Goal: Download file/media

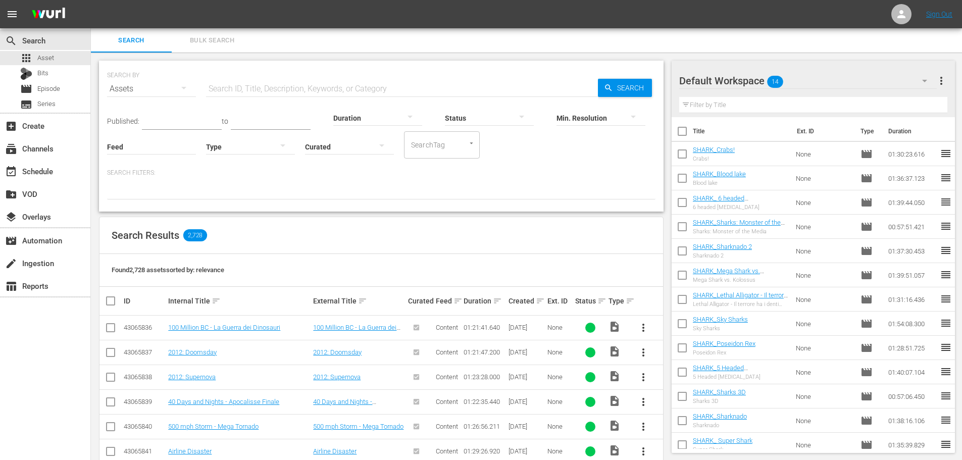
click at [274, 87] on input "text" at bounding box center [402, 89] width 392 height 24
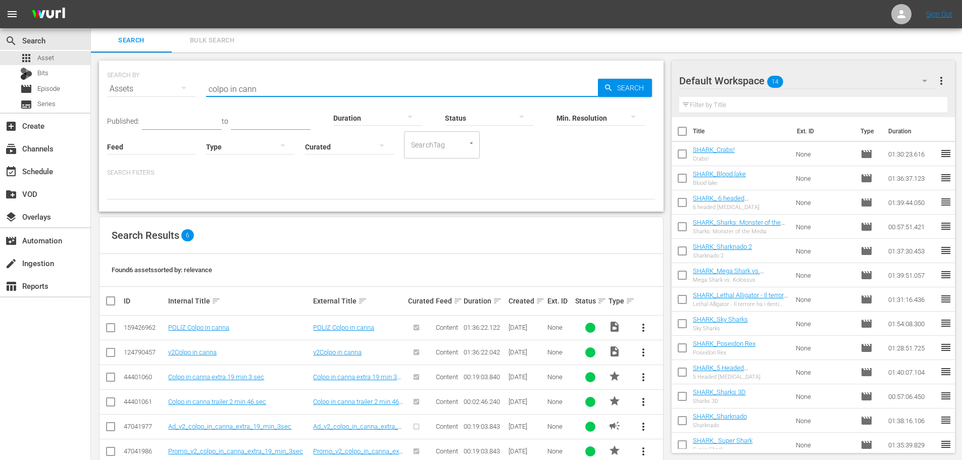
scroll to position [23, 0]
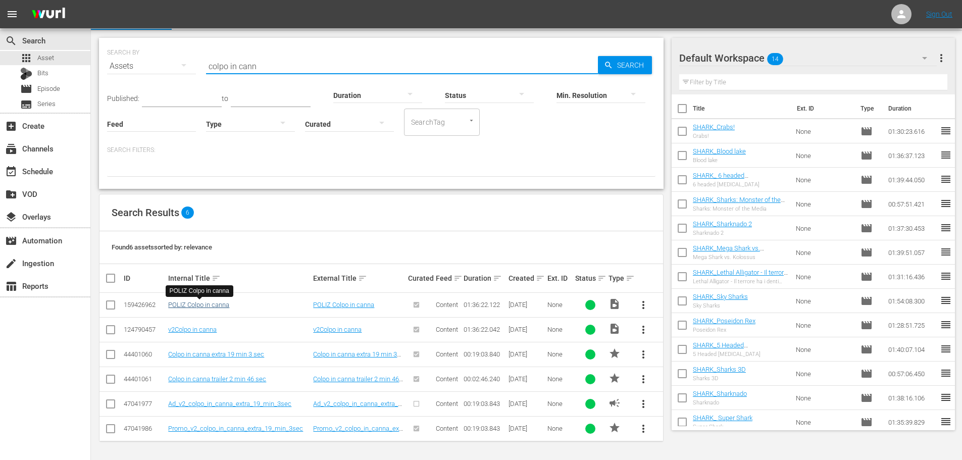
type input "colpo in cann"
click at [198, 303] on link "POLIZ Colpo in canna" at bounding box center [198, 305] width 61 height 8
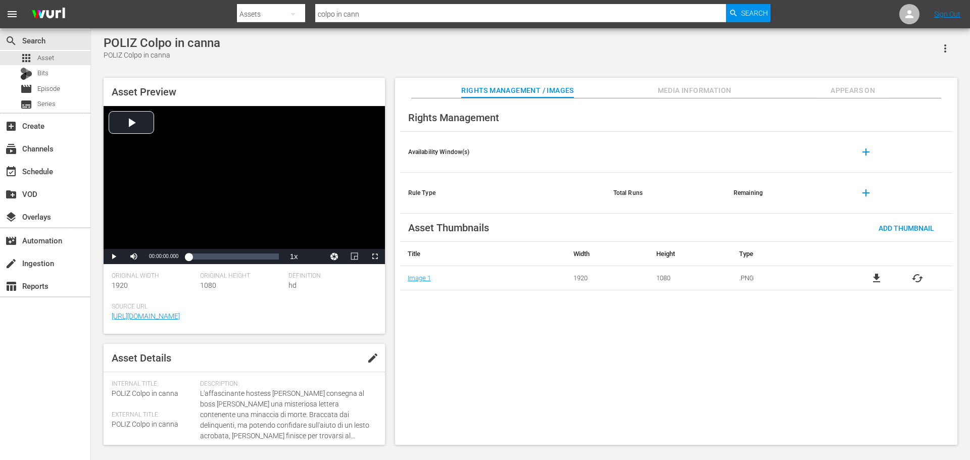
click at [880, 284] on span "file_download" at bounding box center [877, 278] width 12 height 12
click at [71, 56] on div "apps Asset" at bounding box center [45, 58] width 90 height 14
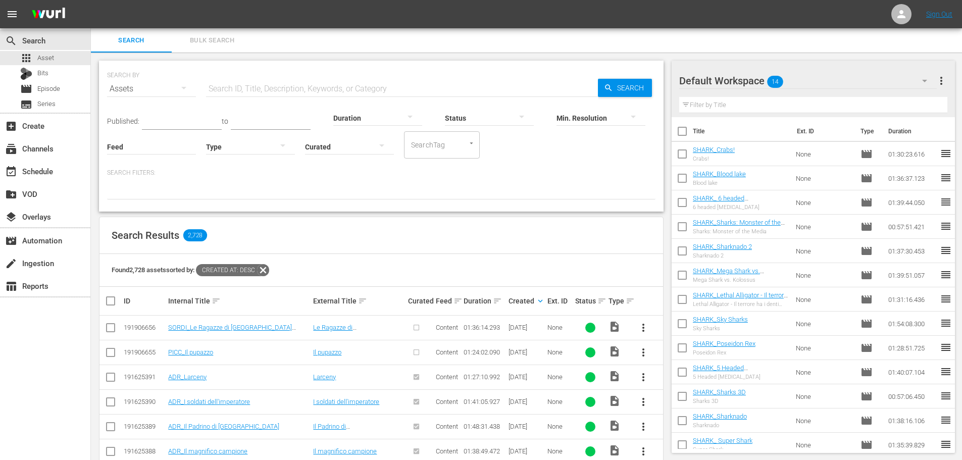
drag, startPoint x: 251, startPoint y: 88, endPoint x: 268, endPoint y: 77, distance: 20.0
click at [251, 88] on input "text" at bounding box center [402, 89] width 392 height 24
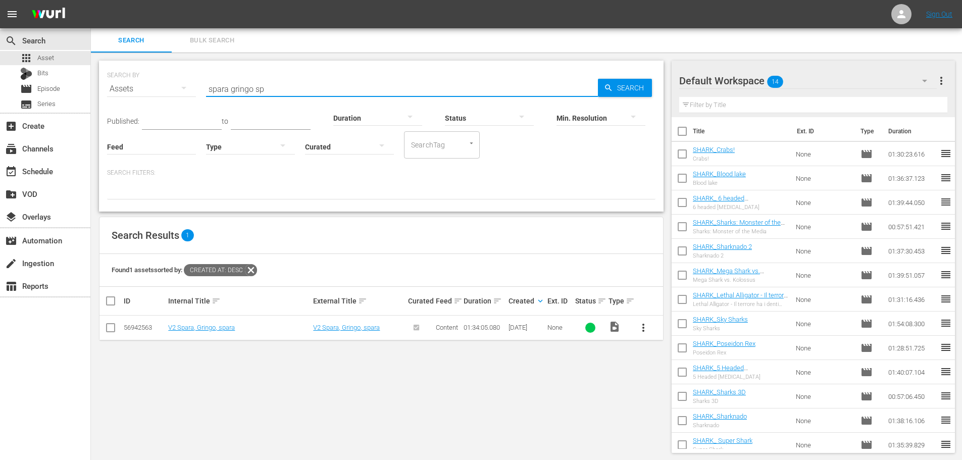
type input "spara gringo sp"
click at [192, 327] on link "V2 Spara, Gringo, spara" at bounding box center [201, 328] width 67 height 8
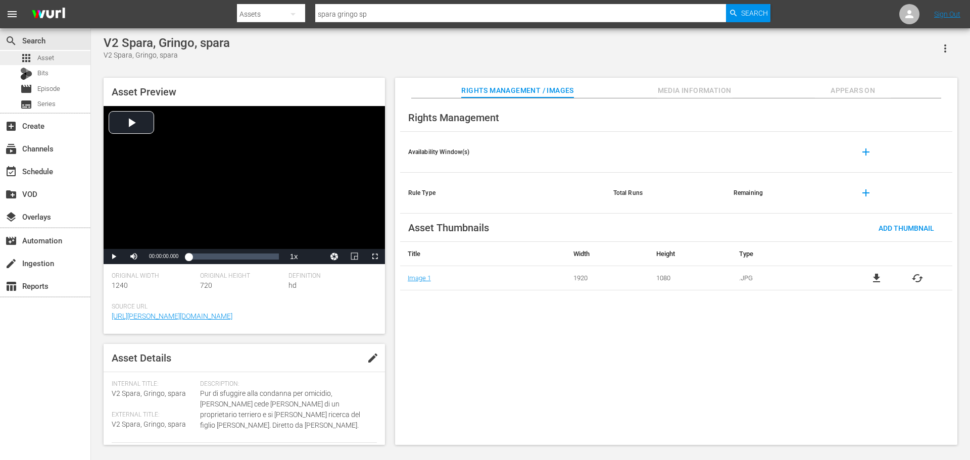
click at [61, 58] on div "apps Asset" at bounding box center [45, 58] width 90 height 14
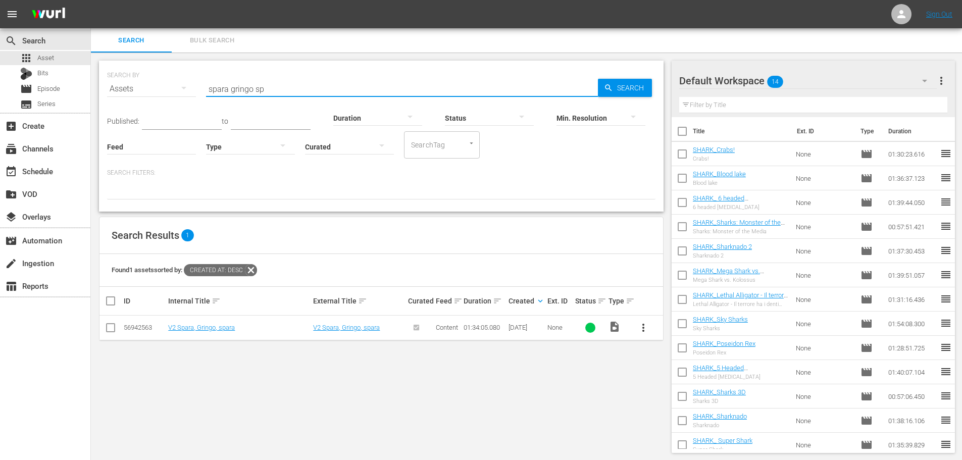
drag, startPoint x: 291, startPoint y: 88, endPoint x: 192, endPoint y: 112, distance: 101.3
click at [192, 112] on div "SEARCH BY Search By Assets Search ID, Title, Description, Keywords, or Category…" at bounding box center [381, 136] width 565 height 151
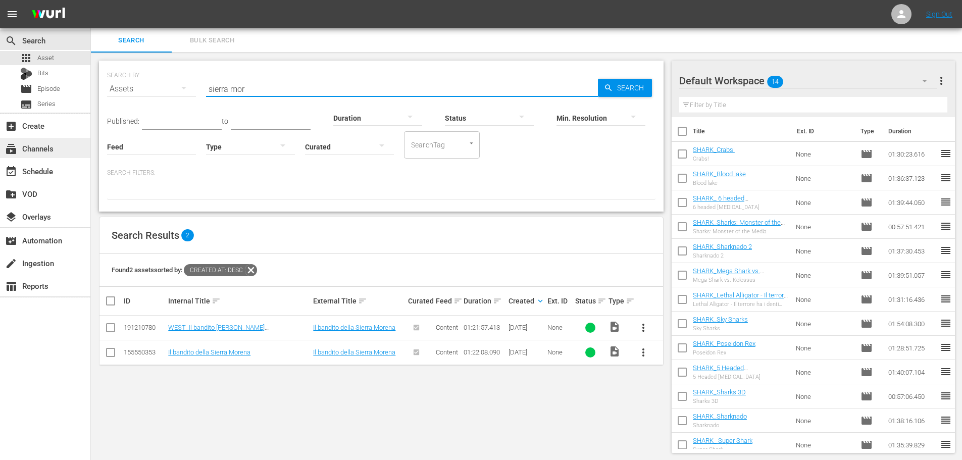
drag, startPoint x: 277, startPoint y: 89, endPoint x: 72, endPoint y: 139, distance: 211.6
click at [91, 0] on div "search Search apps Asset Bits movie Episode subtitles Series add_box Create sub…" at bounding box center [527, 0] width 872 height 0
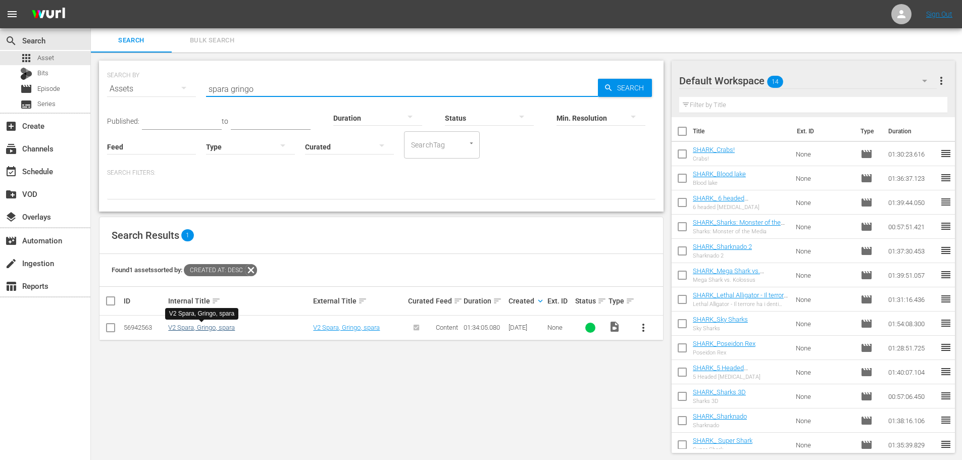
type input "spara gringo"
click at [229, 330] on link "V2 Spara, Gringo, spara" at bounding box center [201, 328] width 67 height 8
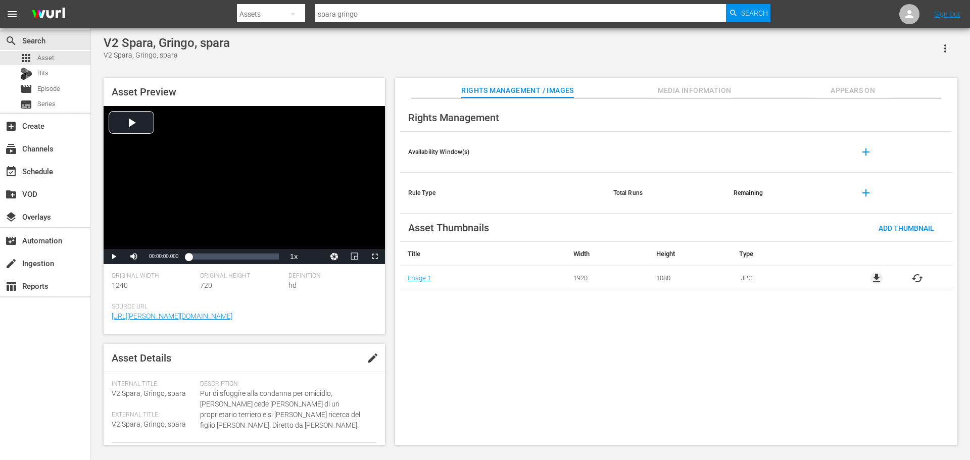
click at [874, 278] on span "file_download" at bounding box center [877, 278] width 12 height 12
click at [880, 278] on span "file_download" at bounding box center [877, 278] width 12 height 12
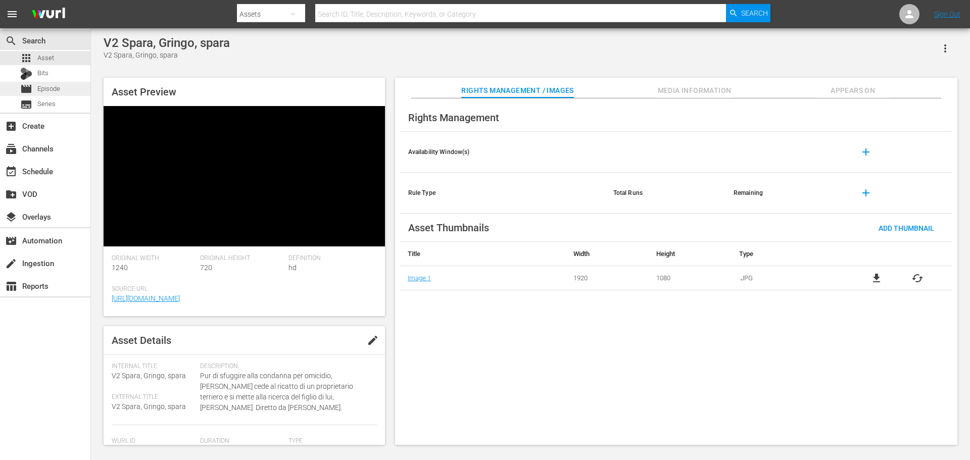
click at [65, 91] on div "movie Episode" at bounding box center [45, 89] width 90 height 14
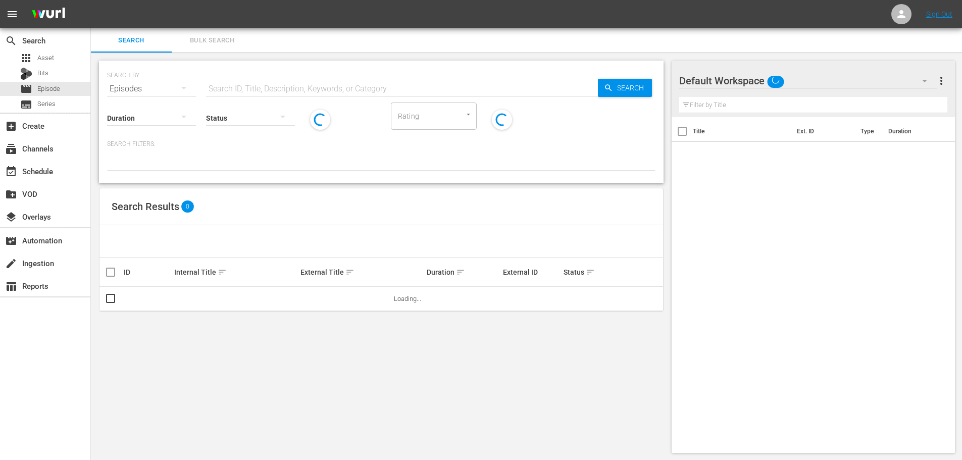
click at [289, 86] on input "text" at bounding box center [402, 89] width 392 height 24
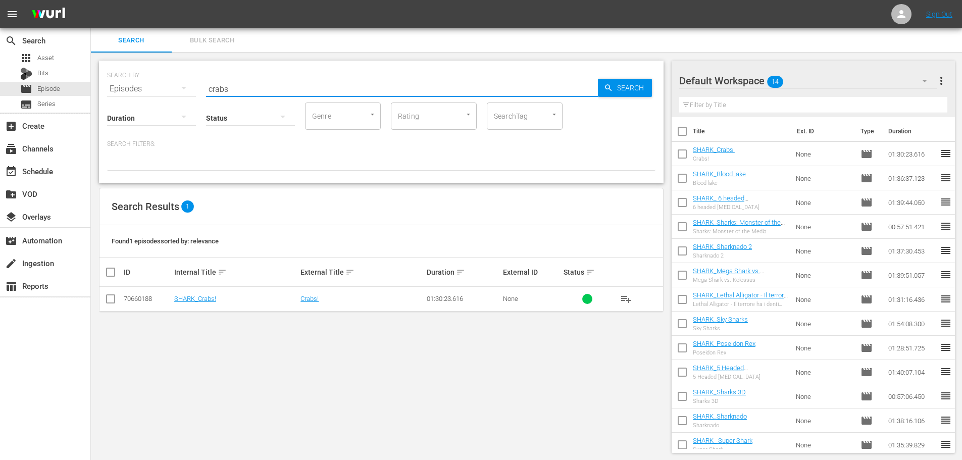
type input "crabs"
click at [213, 295] on td "SHARK_Crabs!" at bounding box center [236, 299] width 126 height 25
click at [211, 299] on link "SHARK_Crabs!" at bounding box center [195, 299] width 42 height 8
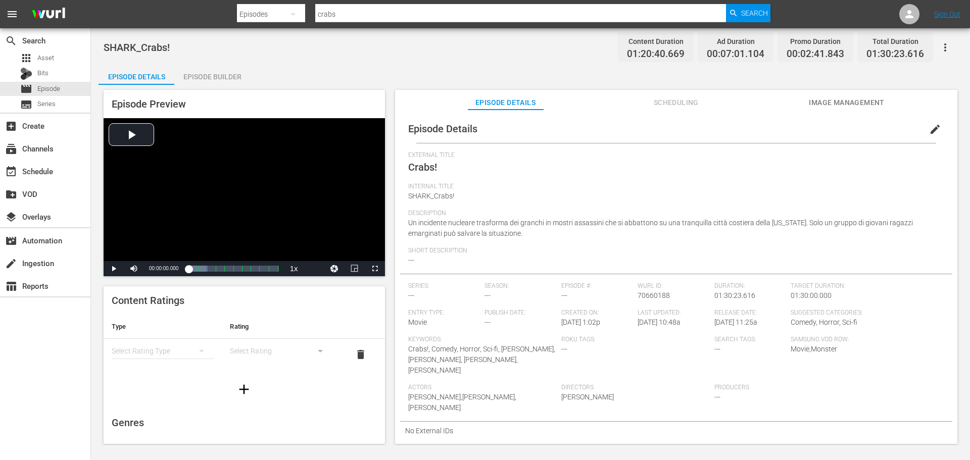
click at [678, 102] on span "Scheduling" at bounding box center [676, 103] width 76 height 13
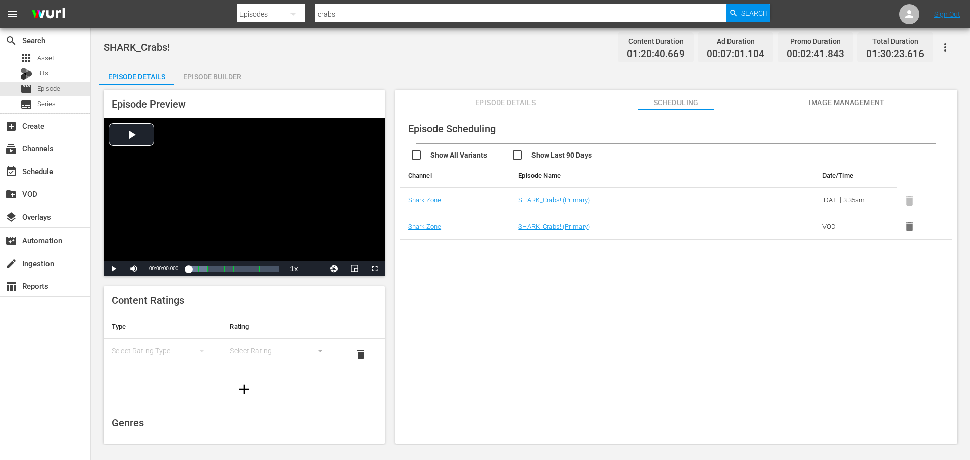
click at [878, 107] on span "Image Management" at bounding box center [847, 103] width 76 height 13
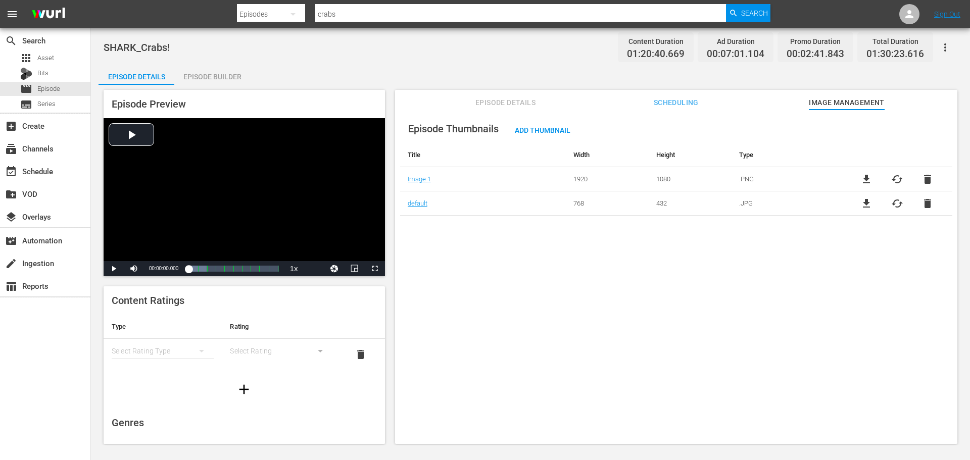
click at [861, 176] on span "file_download" at bounding box center [866, 179] width 12 height 12
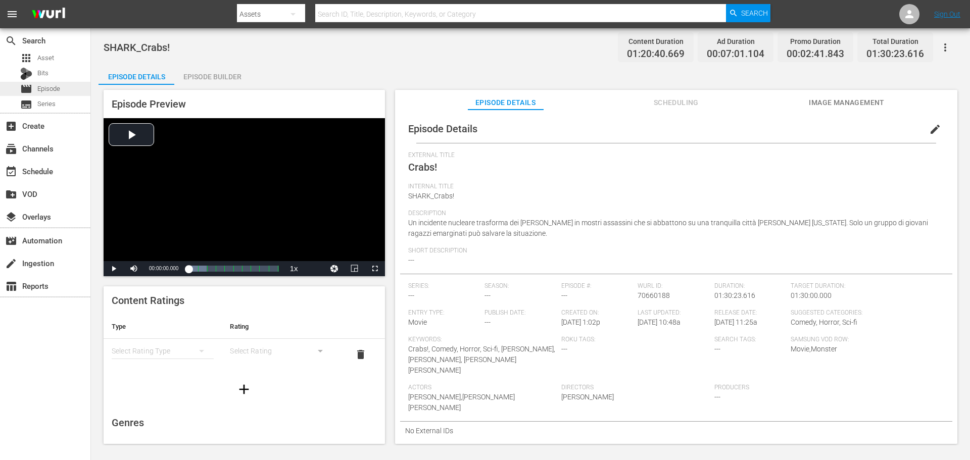
click at [67, 93] on div "movie Episode" at bounding box center [45, 89] width 90 height 14
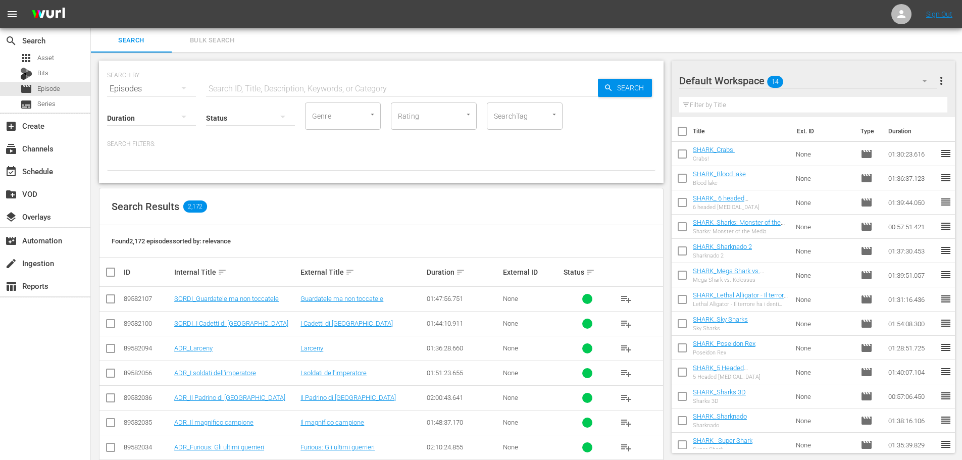
click at [248, 91] on input "text" at bounding box center [402, 89] width 392 height 24
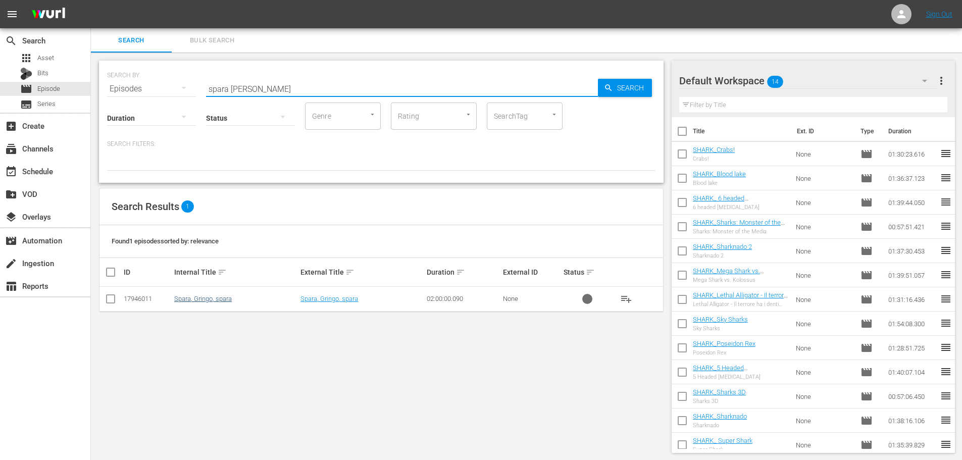
type input "spara gring"
click at [206, 301] on link "Spara, Gringo, spara" at bounding box center [203, 299] width 58 height 8
